Goal: Complete application form

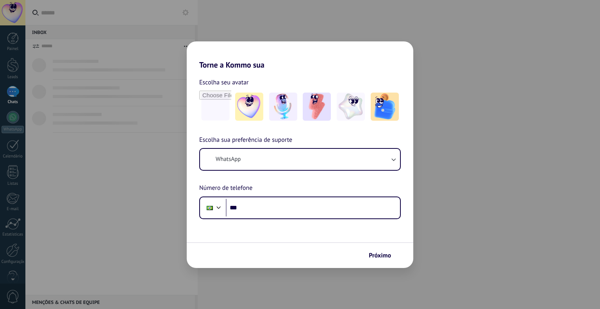
click at [16, 13] on div "Torne a Kommo sua Escolha seu avatar Escolha sua preferência de suporte WhatsAp…" at bounding box center [300, 154] width 600 height 309
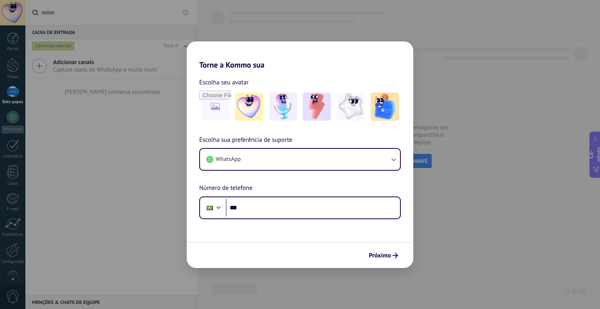
click at [230, 59] on h2 "Torne a Kommo sua" at bounding box center [300, 55] width 226 height 28
click at [400, 55] on h2 "Torne a Kommo sua" at bounding box center [300, 55] width 226 height 28
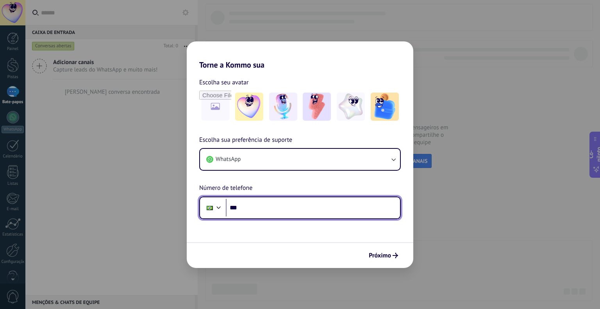
click at [272, 209] on input "***" at bounding box center [313, 208] width 174 height 18
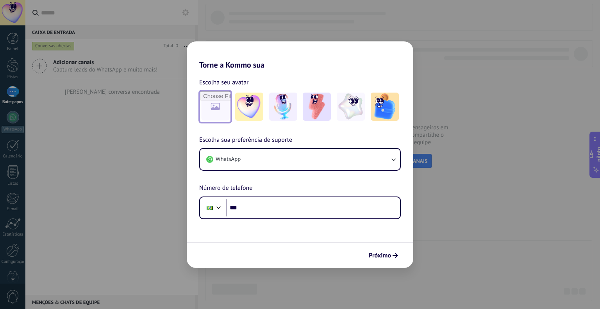
click at [219, 111] on input "file" at bounding box center [215, 106] width 30 height 30
click at [348, 105] on img at bounding box center [351, 107] width 28 height 28
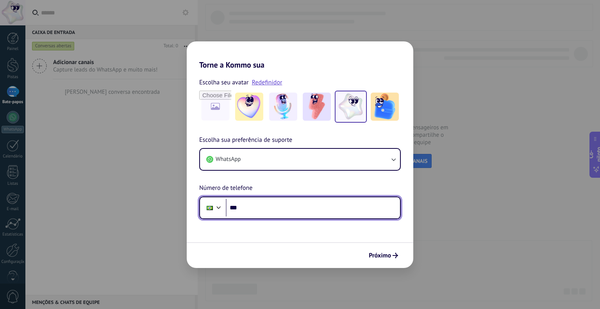
click at [269, 205] on input "***" at bounding box center [313, 208] width 174 height 18
type input "**********"
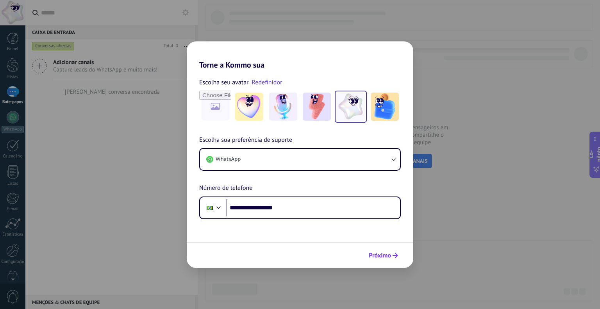
click at [387, 258] on font "Próximo" at bounding box center [380, 255] width 22 height 8
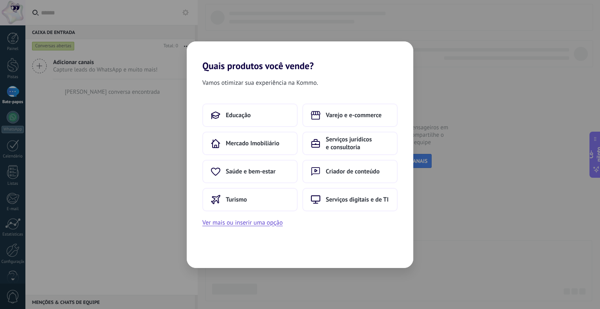
click at [567, 92] on div "Quais produtos você vende? Vamos otimizar sua experiência na Kommo. Educação Va…" at bounding box center [300, 154] width 600 height 309
click at [273, 118] on button "Educação" at bounding box center [249, 114] width 95 height 23
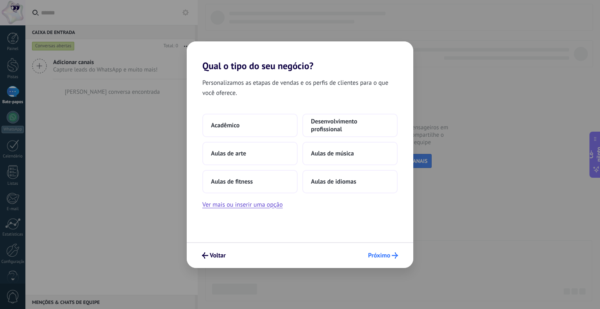
click at [374, 251] on font "Próximo" at bounding box center [379, 255] width 22 height 8
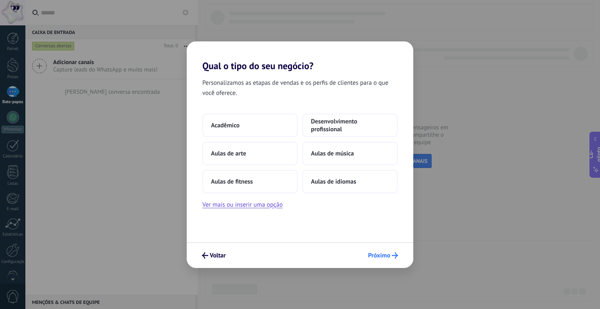
click at [374, 251] on font "Próximo" at bounding box center [379, 255] width 22 height 8
click at [227, 202] on font "Ver mais ou inserir uma opção" at bounding box center [242, 205] width 80 height 8
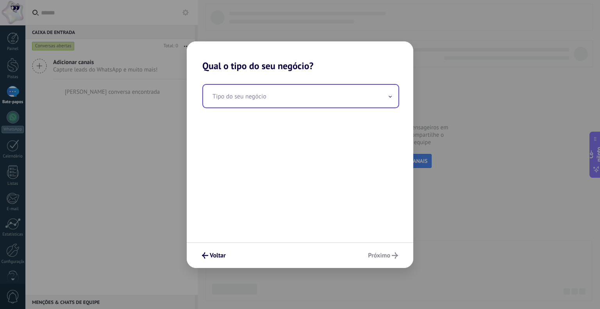
click at [236, 100] on input "text" at bounding box center [300, 96] width 195 height 23
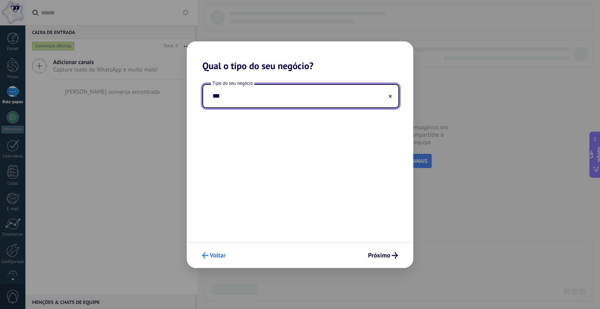
type input "***"
click at [216, 253] on font "Voltar" at bounding box center [218, 255] width 16 height 8
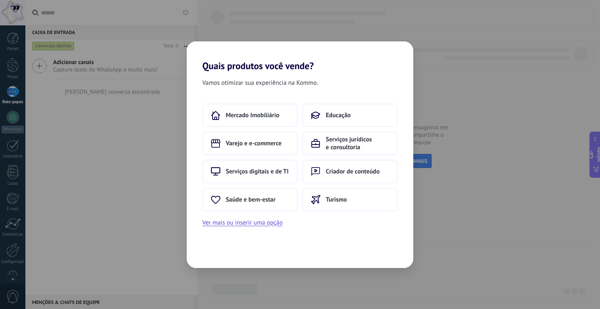
click at [216, 253] on div "Vamos otimizar sua experiência na Kommo. Mercado Imobiliário Educação Varejo e …" at bounding box center [300, 169] width 226 height 196
click at [318, 148] on button "Serviços jurídicos e consultoria" at bounding box center [349, 143] width 95 height 23
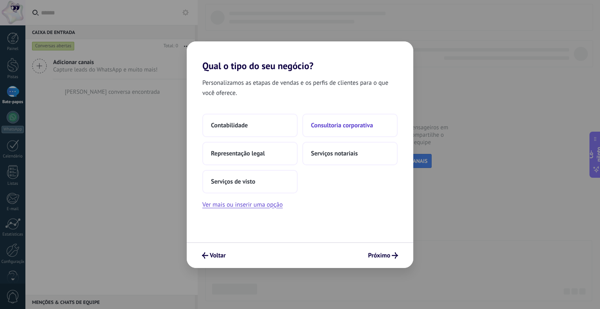
click at [315, 129] on button "Consultoria corporativa" at bounding box center [349, 125] width 95 height 23
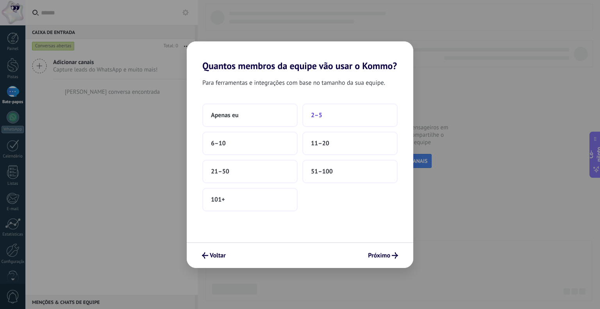
click at [317, 121] on button "2–5" at bounding box center [349, 114] width 95 height 23
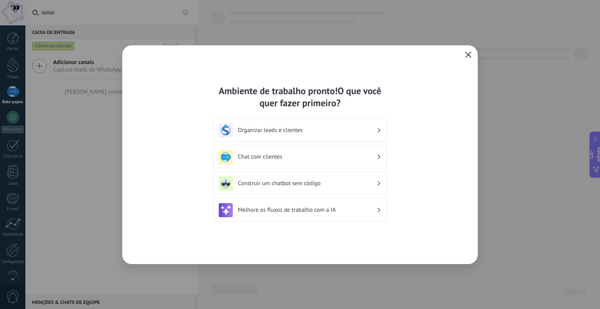
click at [467, 53] on use "button" at bounding box center [468, 55] width 6 height 6
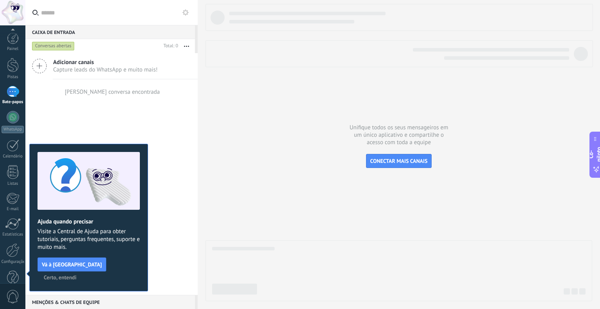
scroll to position [16, 0]
click at [18, 15] on div at bounding box center [12, 12] width 25 height 25
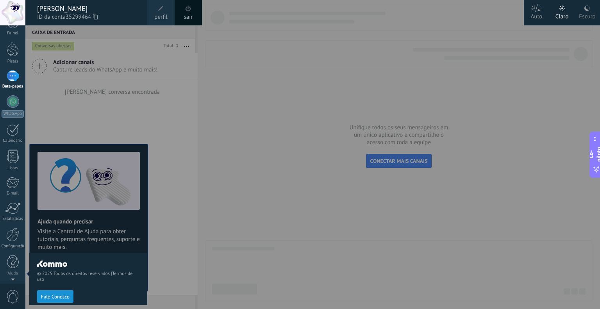
scroll to position [0, 0]
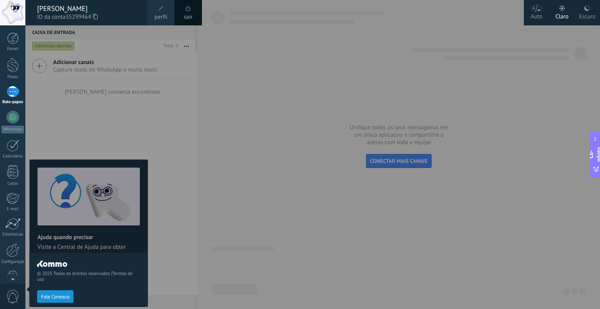
click at [98, 18] on icon at bounding box center [95, 17] width 5 height 6
